Goal: Task Accomplishment & Management: Use online tool/utility

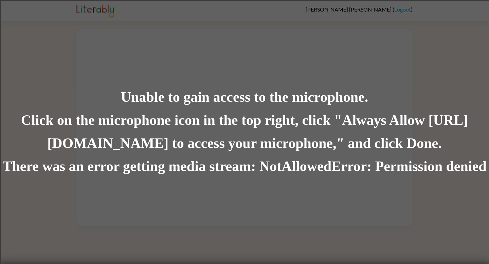
click at [300, 36] on div "Unable to gain access to the microphone. Click on the microphone icon in the to…" at bounding box center [244, 132] width 489 height 264
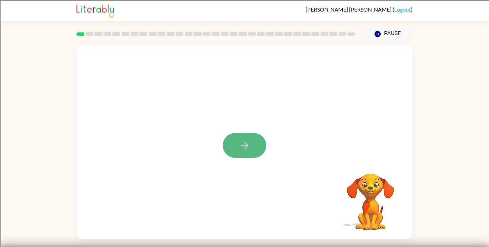
click at [245, 143] on icon "button" at bounding box center [245, 145] width 12 height 12
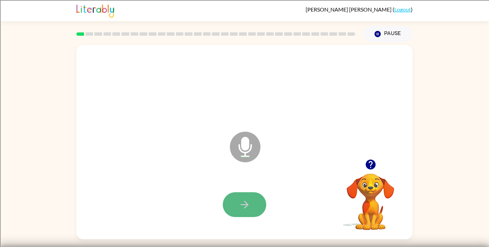
click at [241, 201] on icon "button" at bounding box center [245, 204] width 12 height 12
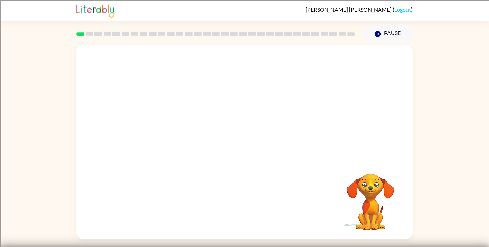
click at [341, 98] on div at bounding box center [244, 86] width 323 height 56
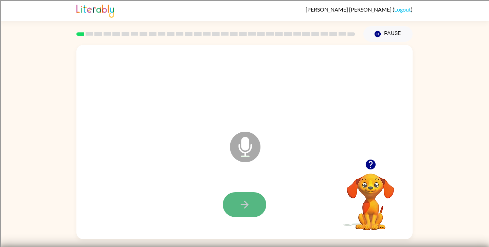
click at [236, 215] on button "button" at bounding box center [245, 204] width 44 height 25
click at [241, 200] on icon "button" at bounding box center [245, 204] width 12 height 12
click at [242, 200] on icon "button" at bounding box center [245, 204] width 12 height 12
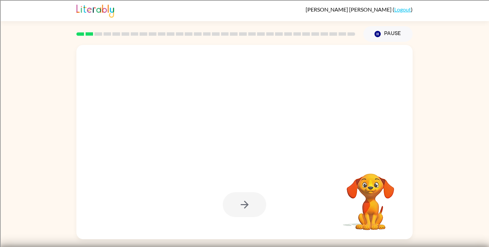
click at [244, 198] on div at bounding box center [245, 204] width 44 height 25
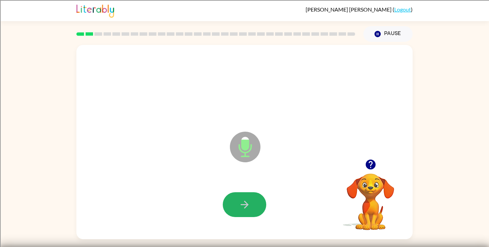
click at [244, 198] on button "button" at bounding box center [245, 204] width 44 height 25
drag, startPoint x: 254, startPoint y: 198, endPoint x: 251, endPoint y: 192, distance: 6.5
click at [251, 192] on button "button" at bounding box center [245, 204] width 44 height 25
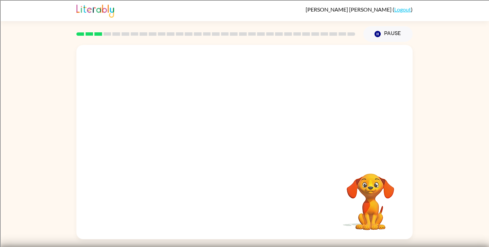
click at [252, 193] on div at bounding box center [244, 205] width 323 height 56
click at [256, 170] on div at bounding box center [244, 146] width 323 height 56
click at [256, 170] on div at bounding box center [244, 142] width 336 height 194
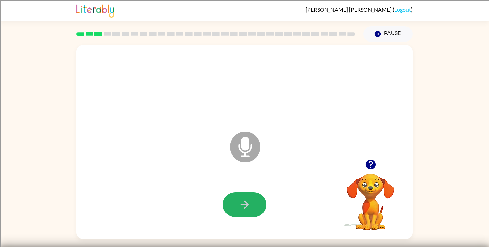
click at [246, 198] on button "button" at bounding box center [245, 204] width 44 height 25
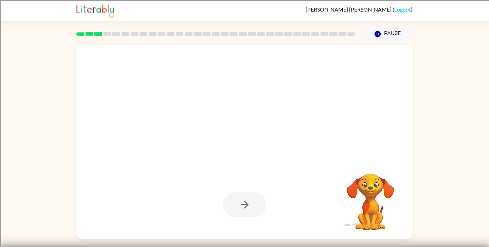
click at [245, 198] on div at bounding box center [245, 204] width 44 height 25
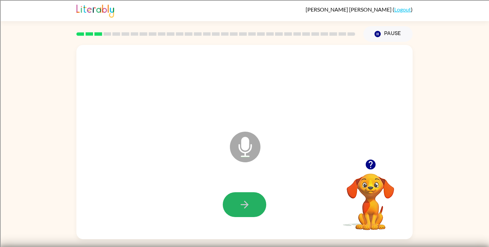
click at [245, 198] on button "button" at bounding box center [245, 204] width 44 height 25
click at [245, 198] on div at bounding box center [245, 204] width 44 height 25
click at [245, 198] on button "button" at bounding box center [245, 204] width 44 height 25
click at [246, 197] on button "button" at bounding box center [245, 204] width 44 height 25
drag, startPoint x: 236, startPoint y: 206, endPoint x: 235, endPoint y: 203, distance: 3.8
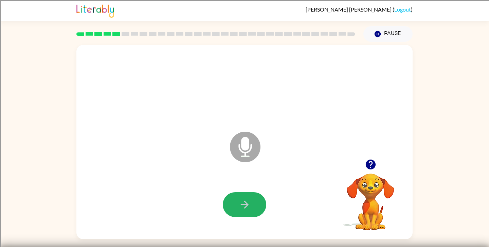
click at [235, 203] on button "button" at bounding box center [245, 204] width 44 height 25
click at [235, 202] on button "button" at bounding box center [245, 204] width 44 height 25
click at [234, 202] on button "button" at bounding box center [245, 204] width 44 height 25
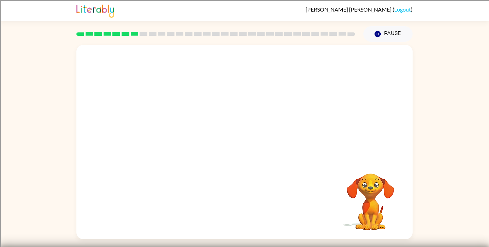
click at [249, 213] on div at bounding box center [244, 205] width 323 height 56
drag, startPoint x: 257, startPoint y: 213, endPoint x: 349, endPoint y: 154, distance: 109.9
click at [349, 156] on div at bounding box center [244, 142] width 336 height 194
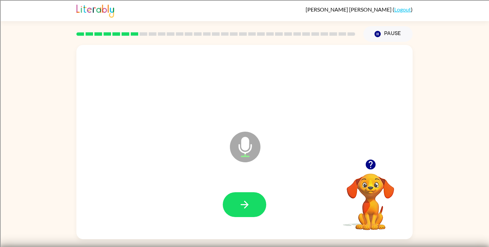
click at [373, 170] on div "Your browser must support playing .mp4 files to use Literably. Please try using…" at bounding box center [371, 193] width 68 height 75
click at [372, 166] on icon "button" at bounding box center [371, 164] width 10 height 10
click at [379, 35] on icon "button" at bounding box center [378, 34] width 6 height 6
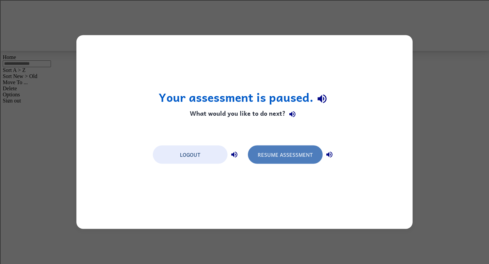
click at [300, 153] on button "Resume Assessment" at bounding box center [285, 155] width 75 height 18
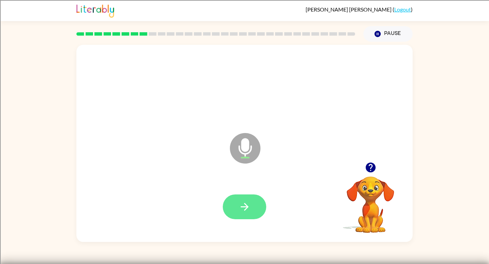
click at [252, 206] on button "button" at bounding box center [245, 207] width 44 height 25
click at [247, 205] on icon "button" at bounding box center [245, 207] width 12 height 12
drag, startPoint x: 248, startPoint y: 207, endPoint x: 367, endPoint y: 167, distance: 125.1
click at [367, 167] on div "Microphone The Microphone is here when it is your turn to talk Your browser mus…" at bounding box center [244, 143] width 336 height 197
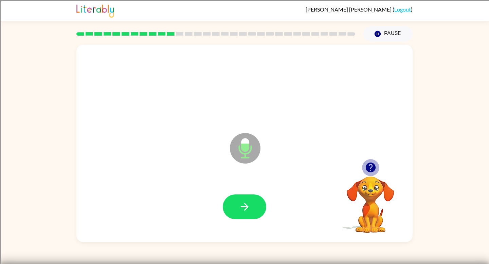
drag, startPoint x: 367, startPoint y: 167, endPoint x: 366, endPoint y: 153, distance: 14.3
click at [366, 156] on div "Microphone The Microphone is here when it is your turn to talk Your browser mus…" at bounding box center [244, 143] width 336 height 197
click at [370, 166] on icon "button" at bounding box center [371, 168] width 12 height 12
drag, startPoint x: 370, startPoint y: 166, endPoint x: 370, endPoint y: 147, distance: 18.4
click at [370, 152] on div "Microphone The Microphone is here when it is your turn to talk" at bounding box center [244, 143] width 336 height 197
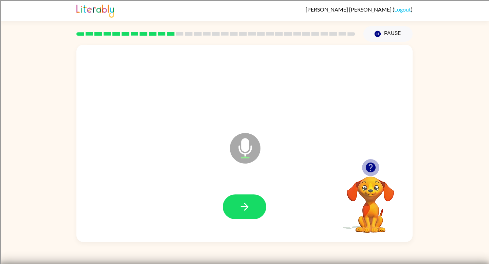
click at [375, 169] on icon "button" at bounding box center [371, 168] width 10 height 10
click at [375, 169] on div "Your browser must support playing .mp4 files to use Literably. Please try using…" at bounding box center [371, 196] width 68 height 75
click at [375, 169] on icon "button" at bounding box center [371, 168] width 10 height 10
click at [270, 184] on div at bounding box center [244, 207] width 323 height 57
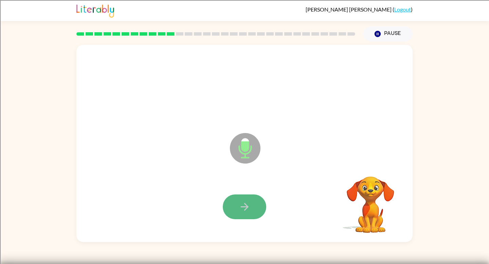
click at [244, 210] on icon "button" at bounding box center [245, 207] width 12 height 12
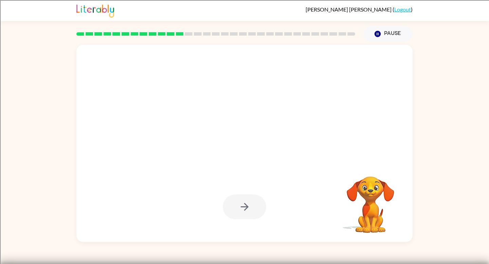
click at [244, 209] on div at bounding box center [245, 207] width 44 height 25
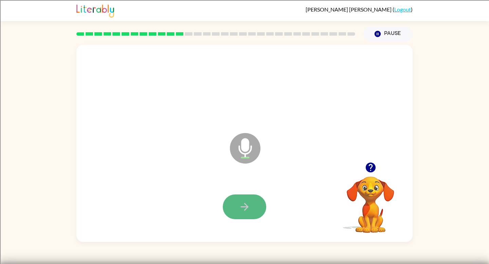
click at [249, 202] on icon "button" at bounding box center [245, 207] width 12 height 12
click at [253, 210] on button "button" at bounding box center [245, 207] width 44 height 25
click at [368, 158] on div "Microphone The Microphone is here when it is your turn to talk" at bounding box center [244, 143] width 336 height 197
click at [368, 163] on icon "button" at bounding box center [371, 168] width 12 height 12
click at [368, 163] on div "Microphone The Microphone is here when it is your turn to talk Your browser mus…" at bounding box center [244, 143] width 336 height 197
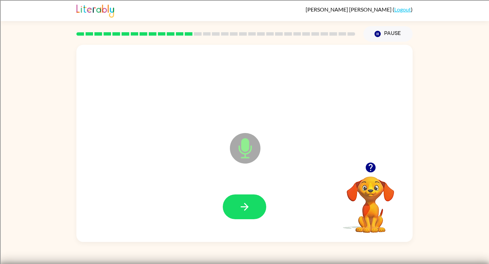
drag, startPoint x: 244, startPoint y: 161, endPoint x: 262, endPoint y: 189, distance: 33.8
click at [260, 189] on div "Microphone The Microphone is here when it is your turn to talk" at bounding box center [244, 143] width 336 height 197
click at [248, 197] on button "button" at bounding box center [245, 207] width 44 height 25
drag, startPoint x: 248, startPoint y: 197, endPoint x: 242, endPoint y: 211, distance: 15.5
click at [243, 210] on icon "button" at bounding box center [245, 207] width 12 height 12
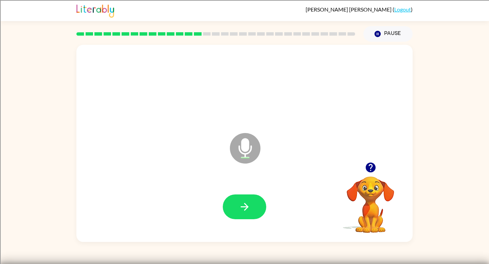
drag, startPoint x: 359, startPoint y: 182, endPoint x: 258, endPoint y: 192, distance: 100.9
click at [258, 192] on div "Microphone The Microphone is here when it is your turn to talk Your browser mus…" at bounding box center [244, 143] width 336 height 197
click at [258, 192] on div at bounding box center [244, 207] width 323 height 57
click at [252, 211] on button "button" at bounding box center [245, 207] width 44 height 25
click at [255, 195] on button "button" at bounding box center [245, 207] width 44 height 25
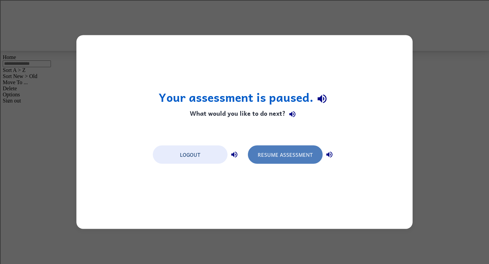
click at [285, 158] on button "Resume Assessment" at bounding box center [285, 155] width 75 height 18
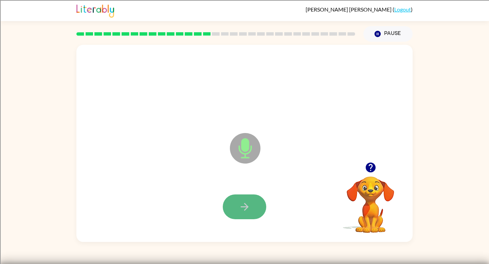
click at [249, 201] on button "button" at bounding box center [245, 207] width 44 height 25
click at [245, 207] on icon "button" at bounding box center [245, 207] width 8 height 8
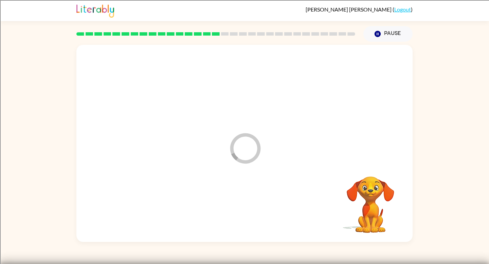
click at [245, 207] on div at bounding box center [244, 207] width 323 height 57
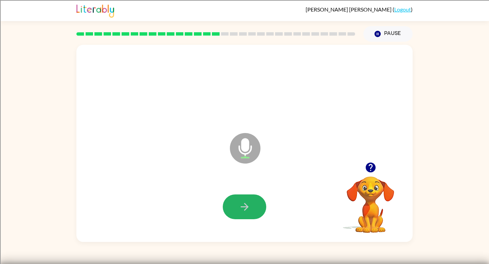
click at [245, 207] on icon "button" at bounding box center [245, 207] width 8 height 8
click at [246, 206] on icon "button" at bounding box center [245, 207] width 12 height 12
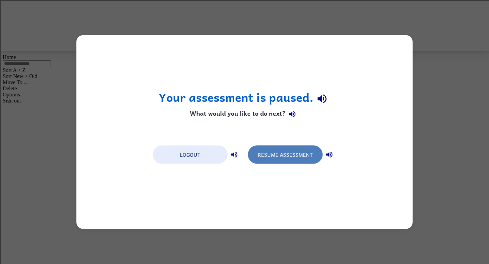
click at [267, 148] on button "Resume Assessment" at bounding box center [285, 155] width 75 height 18
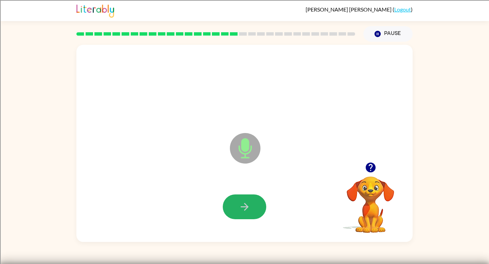
click at [236, 196] on button "button" at bounding box center [245, 207] width 44 height 25
click at [251, 203] on icon "button" at bounding box center [245, 207] width 12 height 12
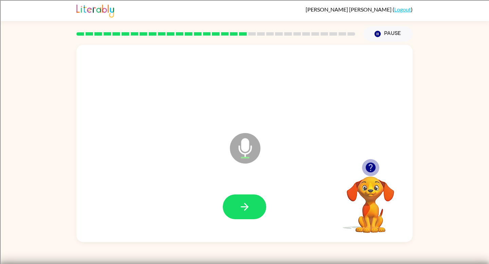
click at [372, 167] on icon "button" at bounding box center [371, 168] width 12 height 12
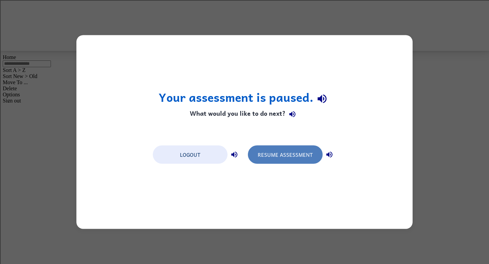
click at [264, 156] on button "Resume Assessment" at bounding box center [285, 155] width 75 height 18
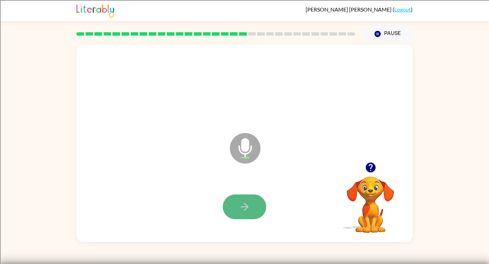
click at [243, 196] on button "button" at bounding box center [245, 207] width 44 height 25
click at [254, 206] on button "button" at bounding box center [245, 207] width 44 height 25
click at [366, 168] on icon "button" at bounding box center [371, 168] width 10 height 10
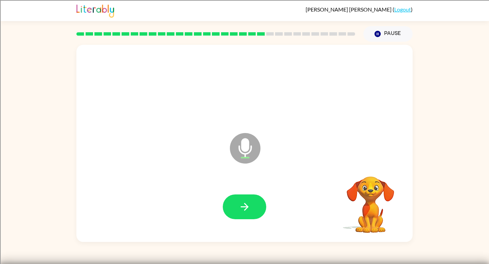
click at [366, 168] on video "Your browser must support playing .mp4 files to use Literably. Please try using…" at bounding box center [371, 200] width 68 height 68
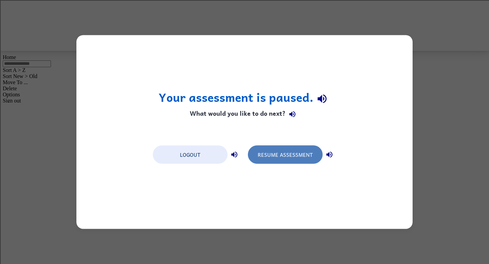
click at [296, 157] on button "Resume Assessment" at bounding box center [285, 155] width 75 height 18
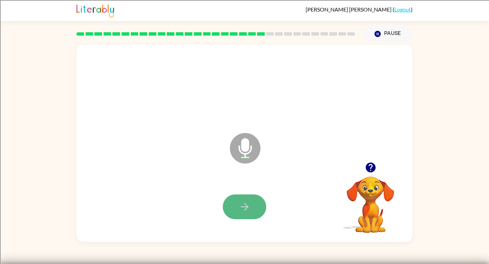
click at [247, 201] on icon "button" at bounding box center [245, 207] width 12 height 12
click at [247, 212] on icon "button" at bounding box center [245, 207] width 12 height 12
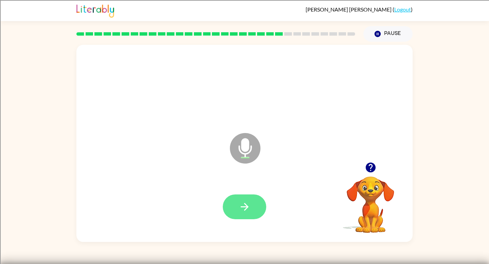
click at [247, 211] on icon "button" at bounding box center [245, 207] width 12 height 12
click at [247, 203] on icon "button" at bounding box center [245, 207] width 12 height 12
click at [249, 199] on button "button" at bounding box center [245, 207] width 44 height 25
click at [245, 203] on icon "button" at bounding box center [245, 207] width 12 height 12
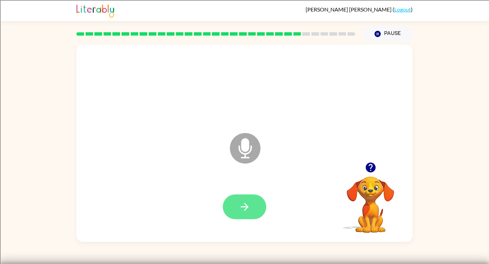
click at [237, 203] on button "button" at bounding box center [245, 207] width 44 height 25
click at [235, 206] on button "button" at bounding box center [245, 207] width 44 height 25
click at [245, 202] on icon "button" at bounding box center [245, 207] width 12 height 12
click at [248, 202] on icon "button" at bounding box center [245, 207] width 12 height 12
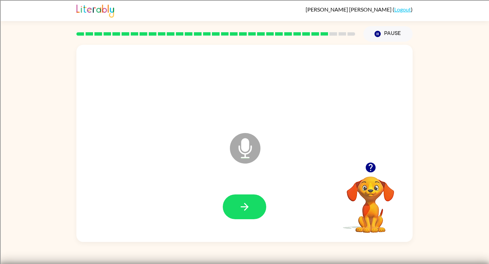
click at [248, 202] on icon "button" at bounding box center [245, 207] width 12 height 12
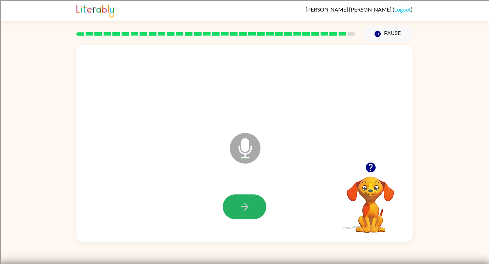
click at [248, 202] on icon "button" at bounding box center [245, 207] width 12 height 12
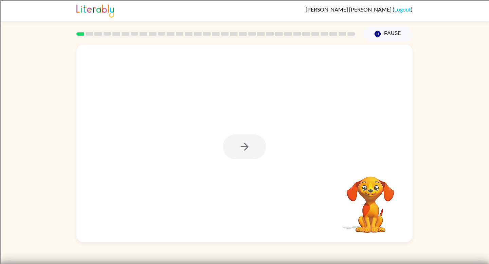
click at [242, 145] on div at bounding box center [245, 147] width 44 height 25
click at [244, 146] on icon "button" at bounding box center [245, 147] width 12 height 12
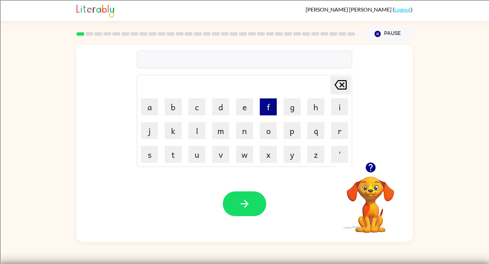
click at [271, 109] on button "f" at bounding box center [268, 107] width 17 height 17
click at [337, 128] on button "r" at bounding box center [339, 130] width 17 height 17
click at [249, 107] on button "e" at bounding box center [244, 107] width 17 height 17
click at [154, 150] on button "s" at bounding box center [149, 154] width 17 height 17
click at [314, 111] on button "h" at bounding box center [316, 107] width 17 height 17
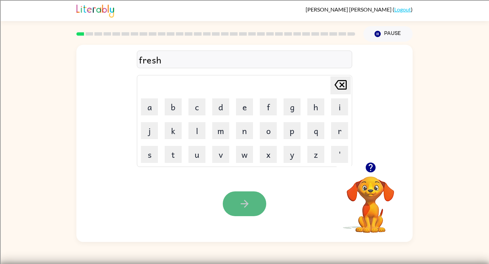
click at [242, 211] on button "button" at bounding box center [245, 204] width 44 height 25
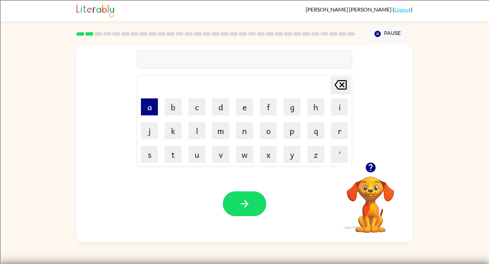
click at [150, 110] on button "a" at bounding box center [149, 107] width 17 height 17
click at [296, 106] on button "g" at bounding box center [292, 107] width 17 height 17
click at [335, 132] on button "r" at bounding box center [339, 130] width 17 height 17
click at [249, 101] on button "e" at bounding box center [244, 107] width 17 height 17
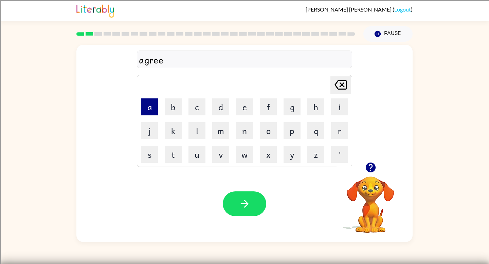
click at [155, 107] on button "a" at bounding box center [149, 107] width 17 height 17
click at [174, 107] on button "b" at bounding box center [173, 107] width 17 height 17
click at [203, 129] on button "l" at bounding box center [197, 130] width 17 height 17
click at [245, 111] on button "e" at bounding box center [244, 107] width 17 height 17
click at [163, 61] on div "agreeable" at bounding box center [244, 60] width 211 height 14
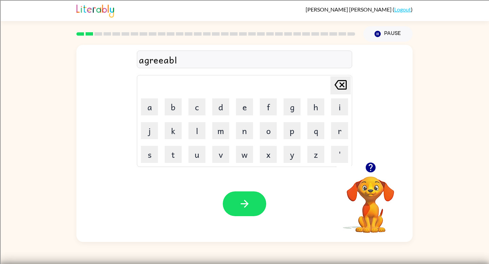
click at [180, 59] on div "agreeabl" at bounding box center [244, 60] width 211 height 14
click at [164, 61] on div "agreeble" at bounding box center [244, 60] width 211 height 14
click at [183, 59] on div "agreeble" at bounding box center [244, 60] width 211 height 14
click at [340, 84] on icon "Delete Delete last character input" at bounding box center [341, 85] width 16 height 16
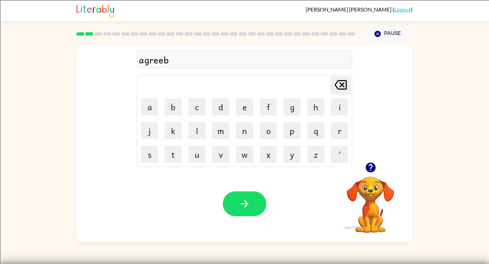
click at [340, 84] on icon "Delete Delete last character input" at bounding box center [341, 85] width 16 height 16
type button "delete"
click at [254, 207] on button "button" at bounding box center [245, 204] width 44 height 25
click at [246, 209] on icon "button" at bounding box center [245, 204] width 12 height 12
click at [242, 195] on button "button" at bounding box center [245, 204] width 44 height 25
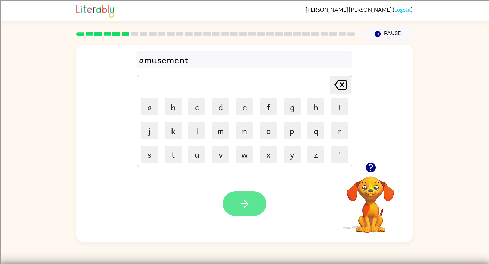
click at [251, 204] on button "button" at bounding box center [245, 204] width 44 height 25
click at [256, 211] on button "button" at bounding box center [245, 204] width 44 height 25
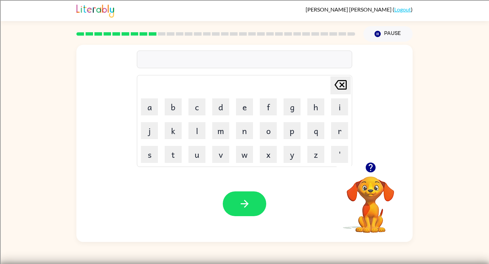
click at [371, 168] on icon "button" at bounding box center [371, 168] width 10 height 10
click at [220, 135] on button "m" at bounding box center [220, 130] width 17 height 17
click at [155, 109] on button "a" at bounding box center [149, 107] width 17 height 17
click at [201, 140] on td "l" at bounding box center [197, 130] width 23 height 23
click at [198, 136] on button "l" at bounding box center [197, 130] width 17 height 17
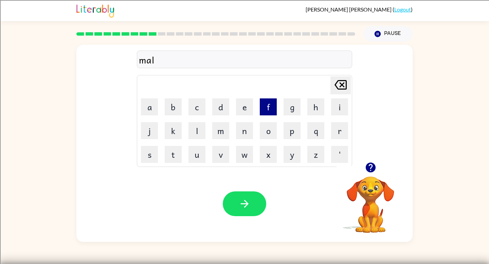
click at [272, 110] on button "f" at bounding box center [268, 107] width 17 height 17
click at [201, 151] on button "u" at bounding box center [197, 154] width 17 height 17
click at [247, 122] on button "n" at bounding box center [244, 130] width 17 height 17
click at [199, 110] on button "c" at bounding box center [197, 107] width 17 height 17
click at [175, 149] on button "t" at bounding box center [173, 154] width 17 height 17
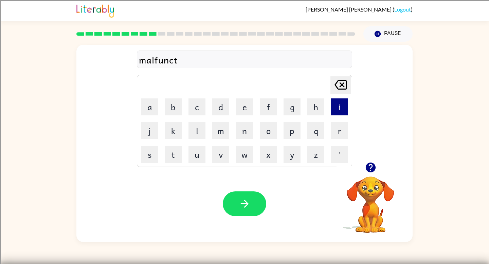
click at [341, 104] on button "i" at bounding box center [339, 107] width 17 height 17
click at [270, 133] on button "o" at bounding box center [268, 130] width 17 height 17
click at [250, 128] on button "n" at bounding box center [244, 130] width 17 height 17
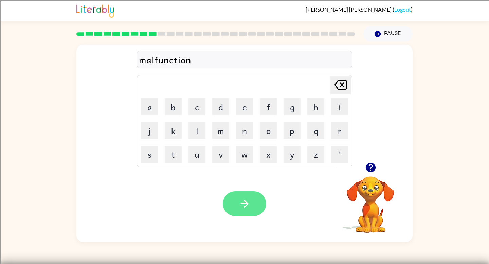
click at [240, 196] on button "button" at bounding box center [245, 204] width 44 height 25
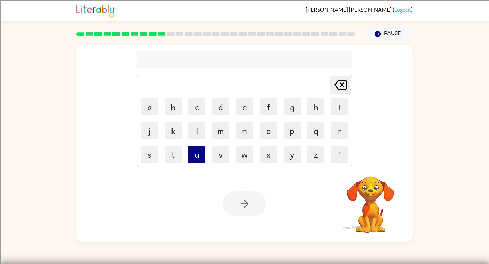
click at [200, 158] on button "u" at bounding box center [197, 154] width 17 height 17
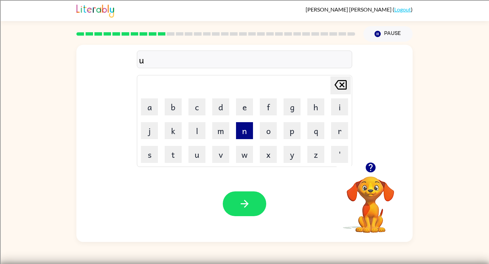
click at [246, 135] on button "n" at bounding box center [244, 130] width 17 height 17
type button "n"
click at [238, 222] on div "Your browser must support playing .mp4 files to use Literably. Please try using…" at bounding box center [244, 204] width 336 height 76
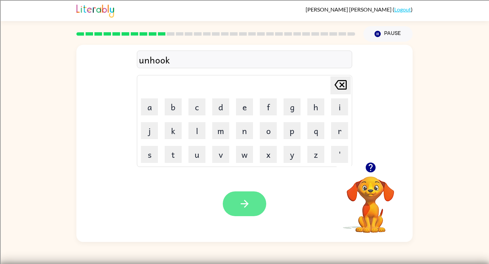
click at [244, 203] on icon "button" at bounding box center [245, 204] width 12 height 12
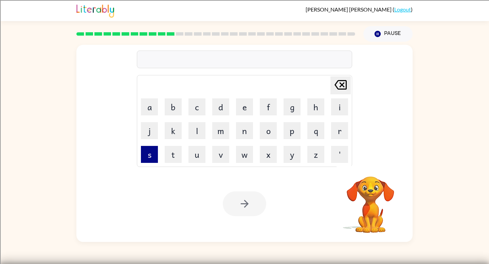
click at [153, 159] on button "s" at bounding box center [149, 154] width 17 height 17
click at [171, 159] on button "t" at bounding box center [173, 154] width 17 height 17
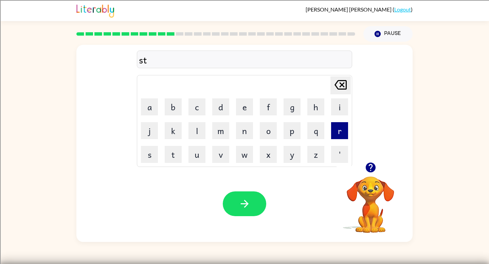
click at [337, 139] on button "r" at bounding box center [339, 130] width 17 height 17
click at [340, 110] on button "i" at bounding box center [339, 107] width 17 height 17
click at [227, 154] on button "v" at bounding box center [220, 154] width 17 height 17
click at [242, 103] on button "e" at bounding box center [244, 107] width 17 height 17
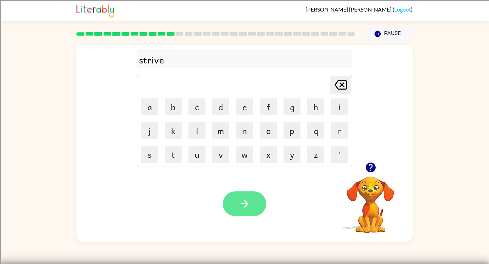
click at [244, 203] on icon "button" at bounding box center [245, 204] width 12 height 12
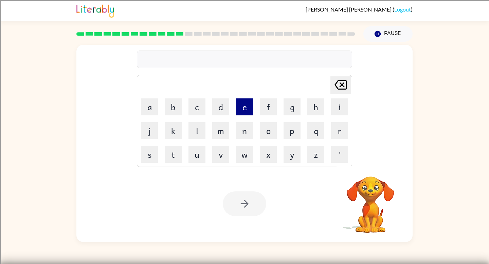
click at [244, 105] on button "e" at bounding box center [244, 107] width 17 height 17
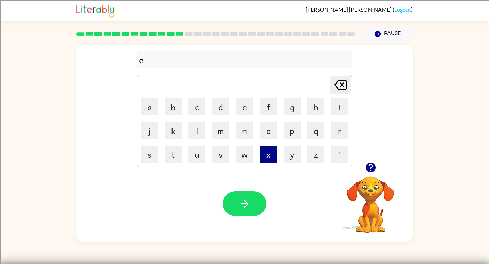
click at [264, 155] on button "x" at bounding box center [268, 154] width 17 height 17
type button "x"
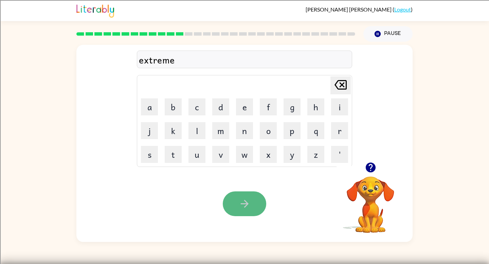
click at [243, 208] on icon "button" at bounding box center [245, 204] width 12 height 12
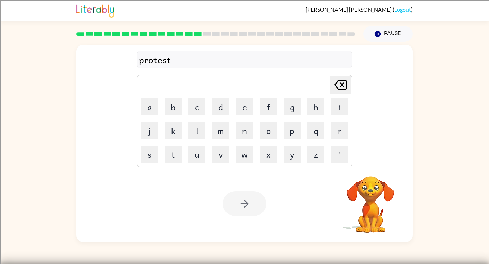
click at [246, 195] on div at bounding box center [245, 204] width 44 height 25
click at [239, 207] on icon "button" at bounding box center [245, 204] width 12 height 12
click at [240, 206] on icon "button" at bounding box center [245, 204] width 12 height 12
click at [393, 37] on button "Pause Pause" at bounding box center [388, 34] width 49 height 16
